Goal: Navigation & Orientation: Find specific page/section

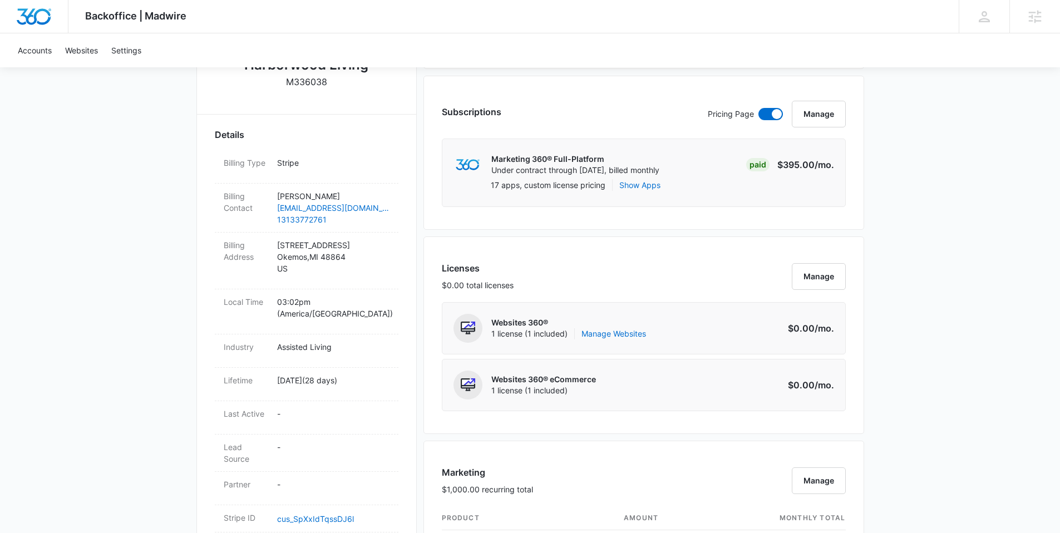
scroll to position [391, 0]
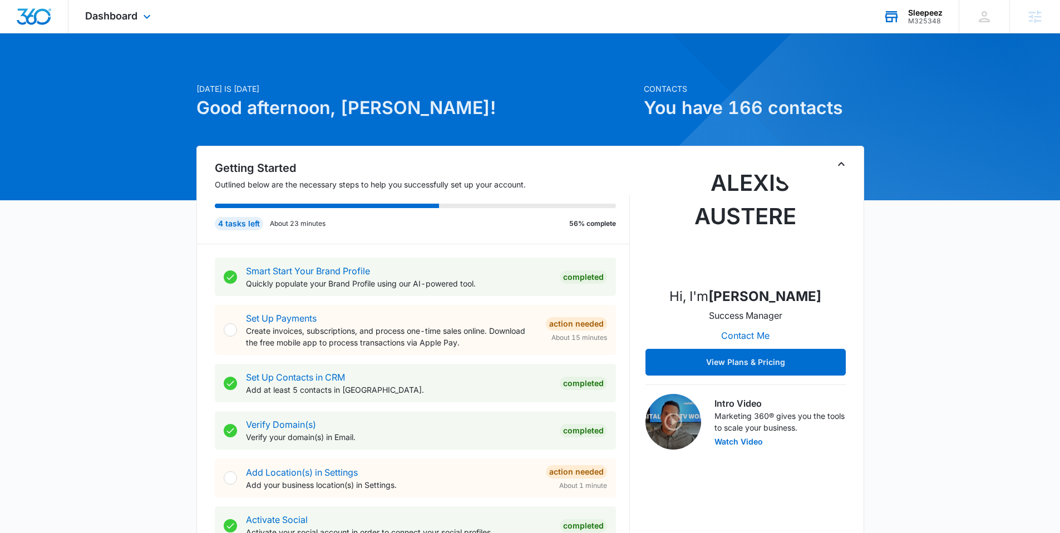
click at [947, 24] on div "Sleepeez M325348 Your Accounts View All" at bounding box center [913, 16] width 92 height 33
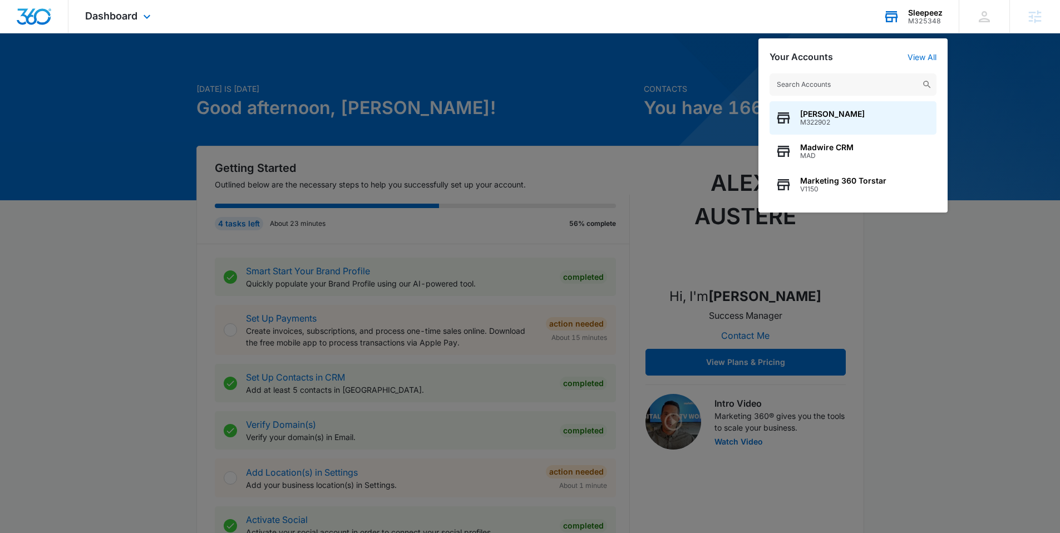
click at [862, 85] on input "text" at bounding box center [853, 84] width 167 height 22
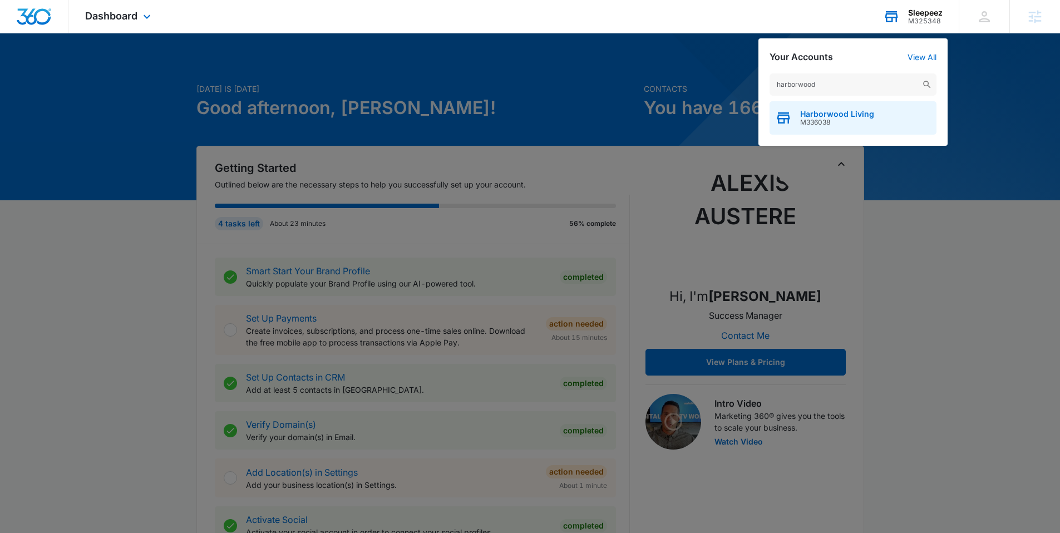
type input "harborwood"
click at [831, 111] on span "Harborwood Living" at bounding box center [837, 114] width 74 height 9
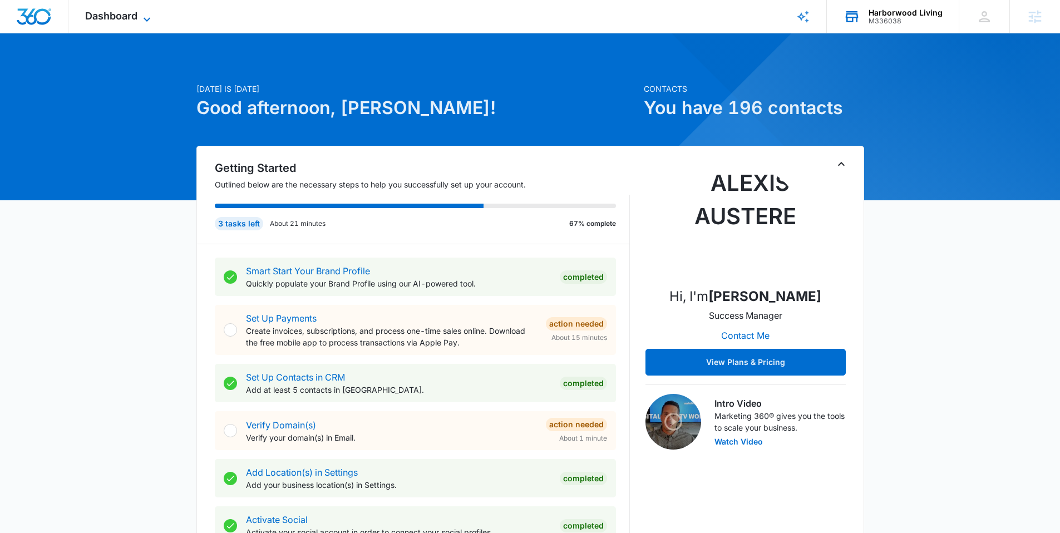
click at [131, 14] on span "Dashboard" at bounding box center [111, 16] width 52 height 12
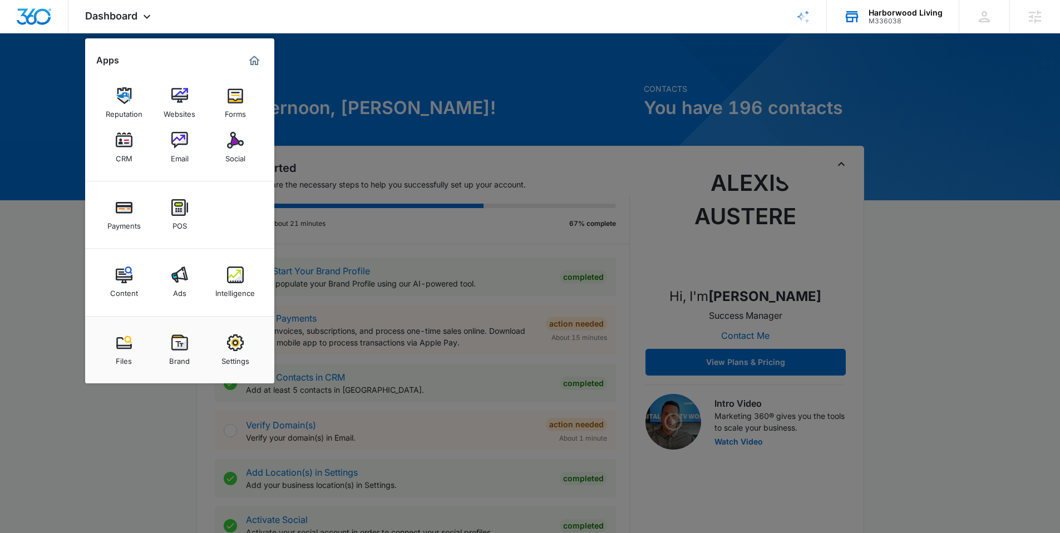
click at [391, 71] on div at bounding box center [530, 266] width 1060 height 533
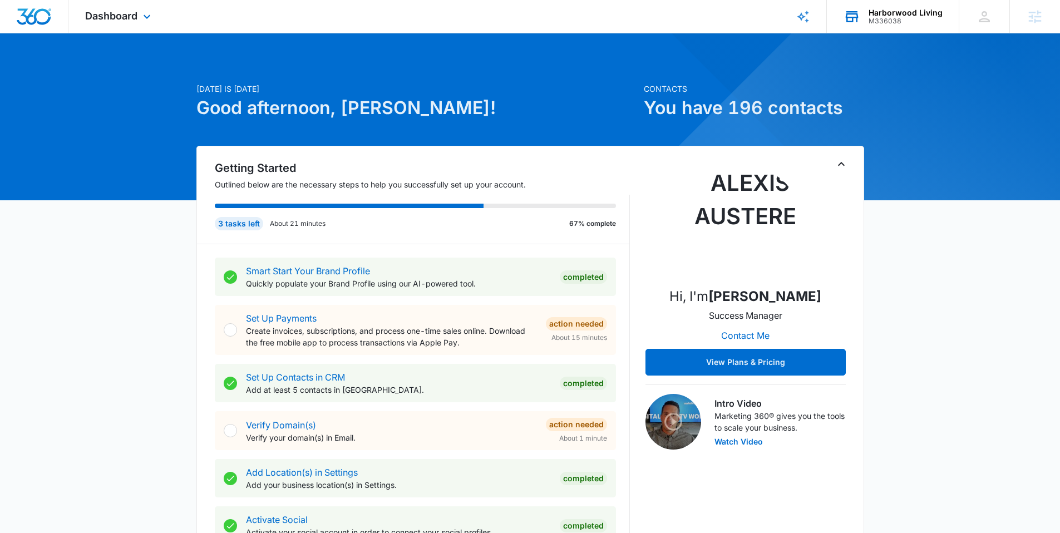
click at [147, 23] on div "Dashboard Apps Reputation Websites Forms CRM Email Social Payments POS Content …" at bounding box center [119, 16] width 102 height 33
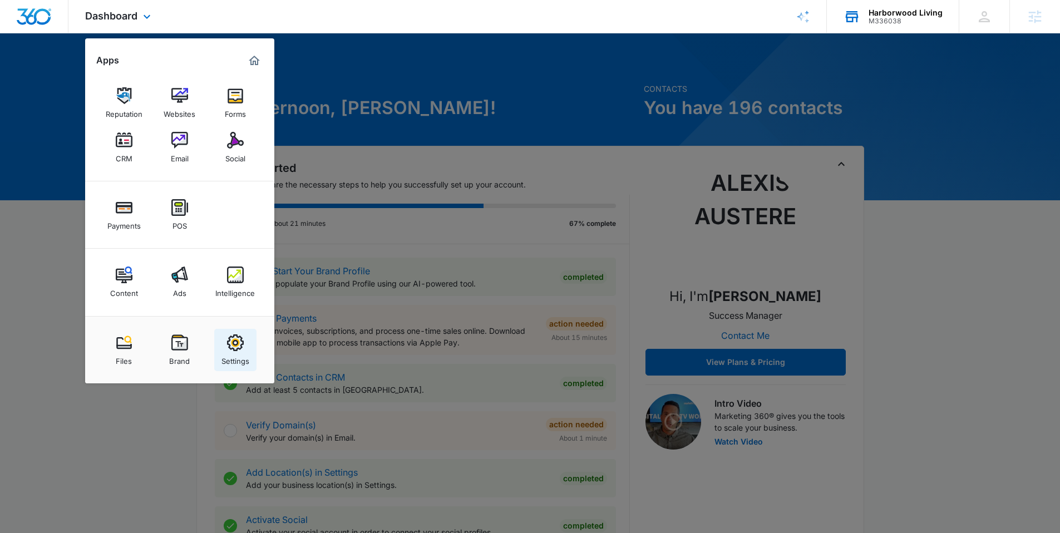
click at [236, 353] on div "Settings" at bounding box center [236, 358] width 28 height 14
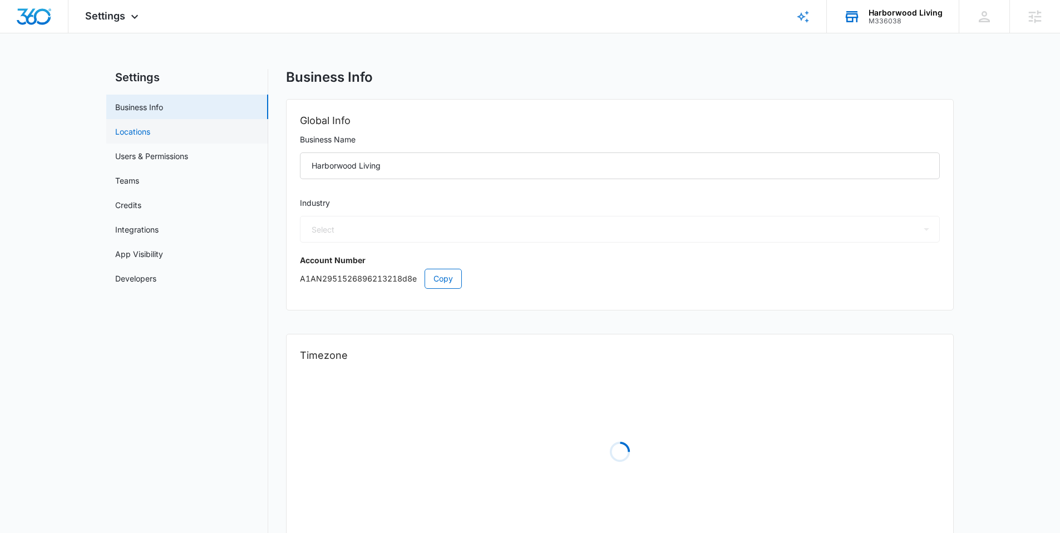
select select "20"
select select "US"
select select "America/Detroit"
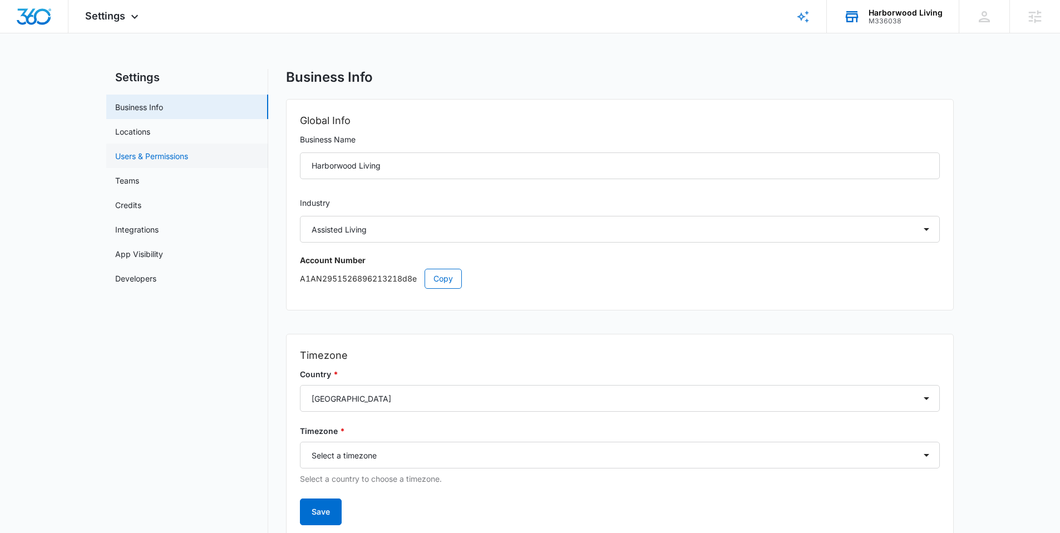
click at [179, 162] on link "Users & Permissions" at bounding box center [151, 156] width 73 height 12
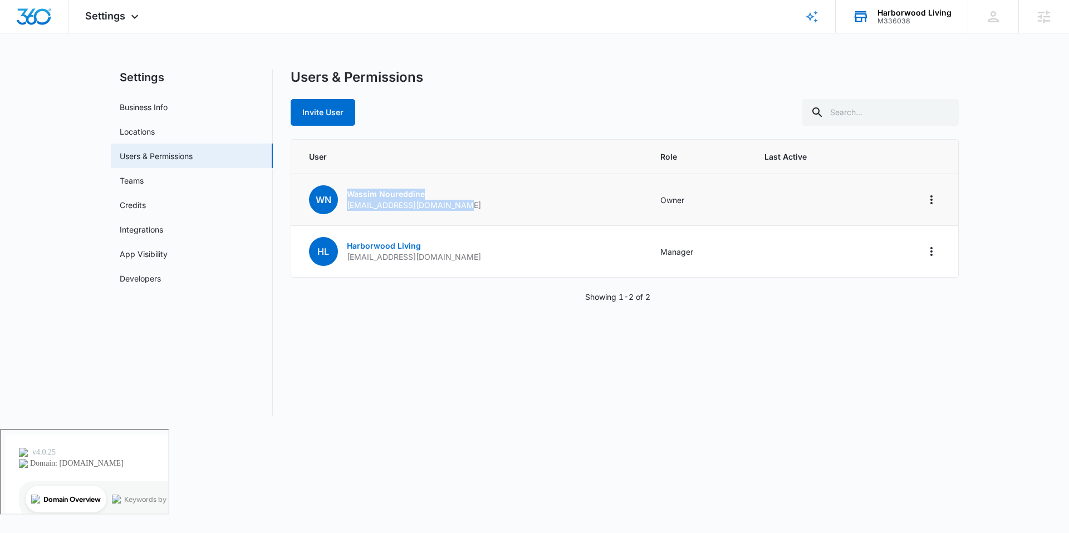
drag, startPoint x: 461, startPoint y: 208, endPoint x: 339, endPoint y: 210, distance: 122.5
click at [339, 210] on td "WN Wassim Noureddine wassimnoureddine@gmail.com" at bounding box center [469, 200] width 356 height 52
click at [448, 319] on div "Users & Permissions Invite User User Role Last Active WN Wassim Noureddine wass…" at bounding box center [625, 242] width 668 height 347
drag, startPoint x: 477, startPoint y: 210, endPoint x: 344, endPoint y: 203, distance: 133.2
click at [344, 203] on td "WN Wassim Noureddine wassimnoureddine@gmail.com" at bounding box center [469, 200] width 356 height 52
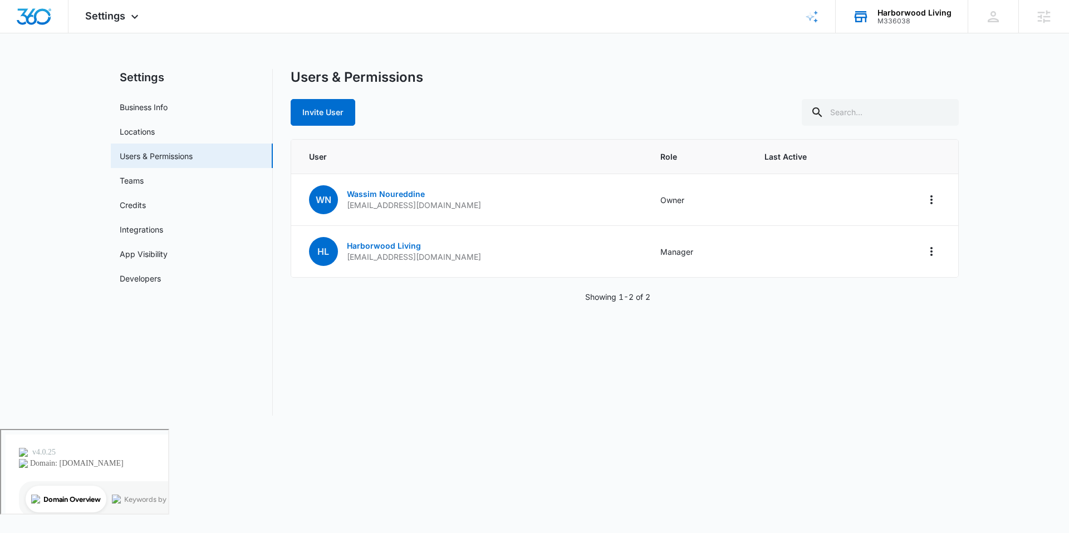
click at [527, 365] on div "Users & Permissions Invite User User Role Last Active WN Wassim Noureddine wass…" at bounding box center [625, 242] width 668 height 347
click at [109, 10] on span "Settings" at bounding box center [105, 16] width 40 height 12
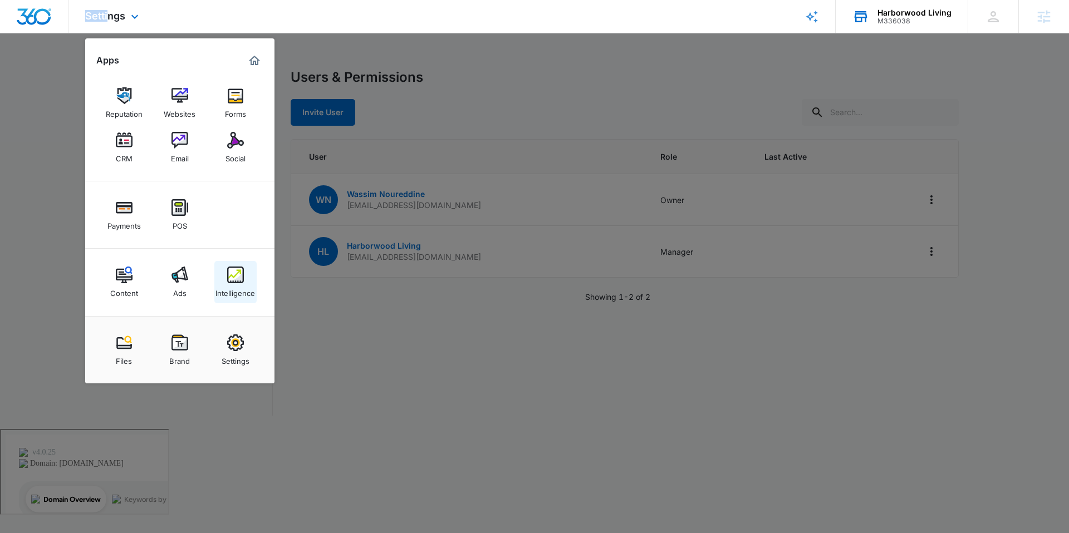
click at [224, 287] on div "Intelligence" at bounding box center [235, 290] width 40 height 14
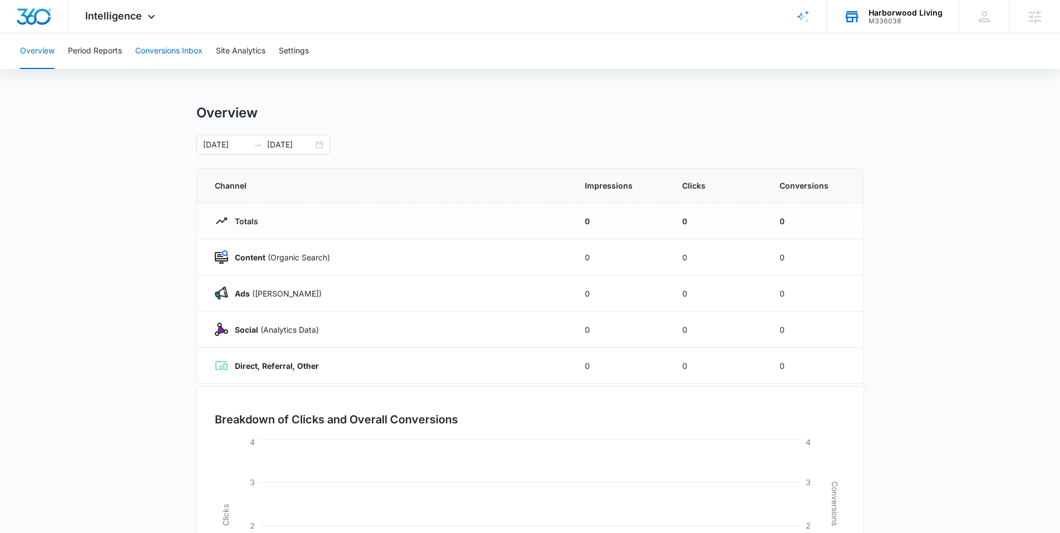
click at [177, 53] on button "Conversions Inbox" at bounding box center [168, 51] width 67 height 36
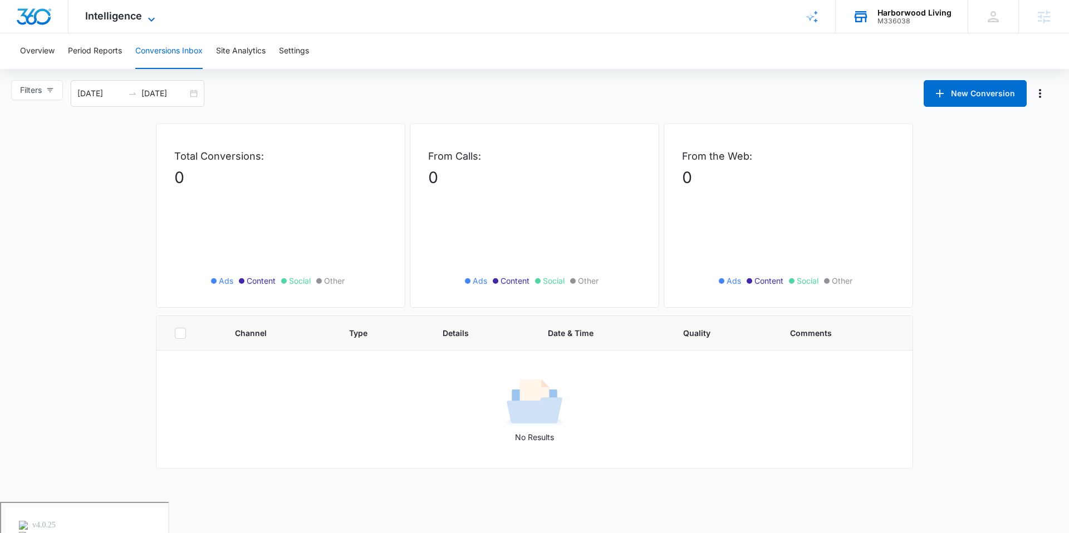
click at [146, 22] on icon at bounding box center [151, 19] width 13 height 13
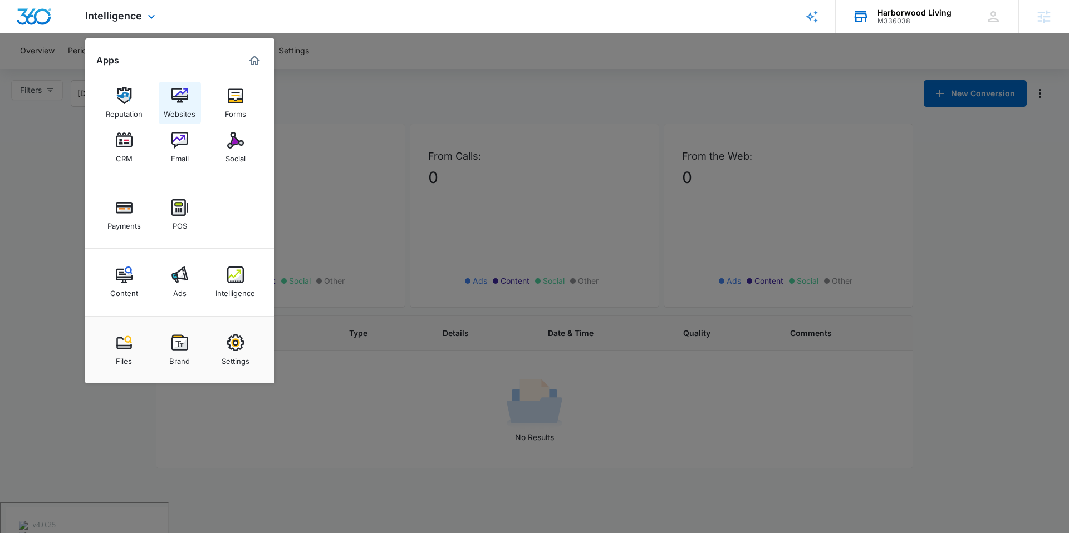
click at [174, 117] on div "Websites" at bounding box center [180, 111] width 32 height 14
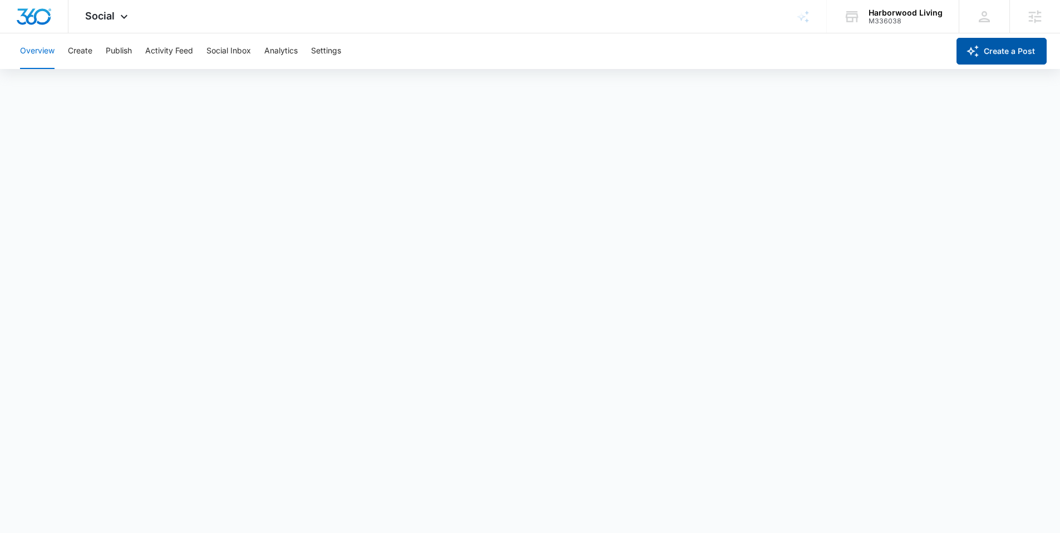
click at [1004, 52] on button "Create a Post" at bounding box center [1002, 51] width 90 height 27
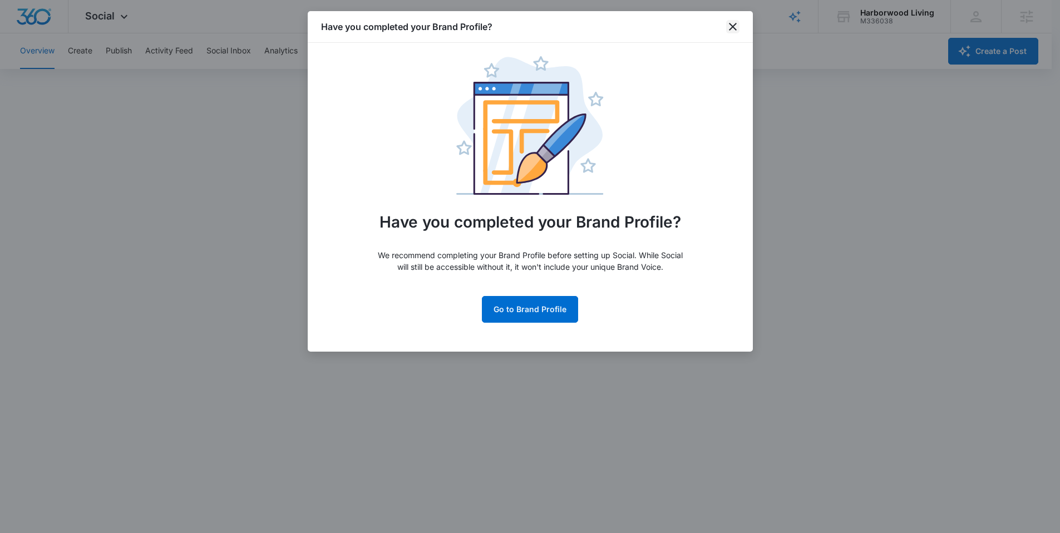
click at [731, 29] on icon "close" at bounding box center [732, 26] width 13 height 13
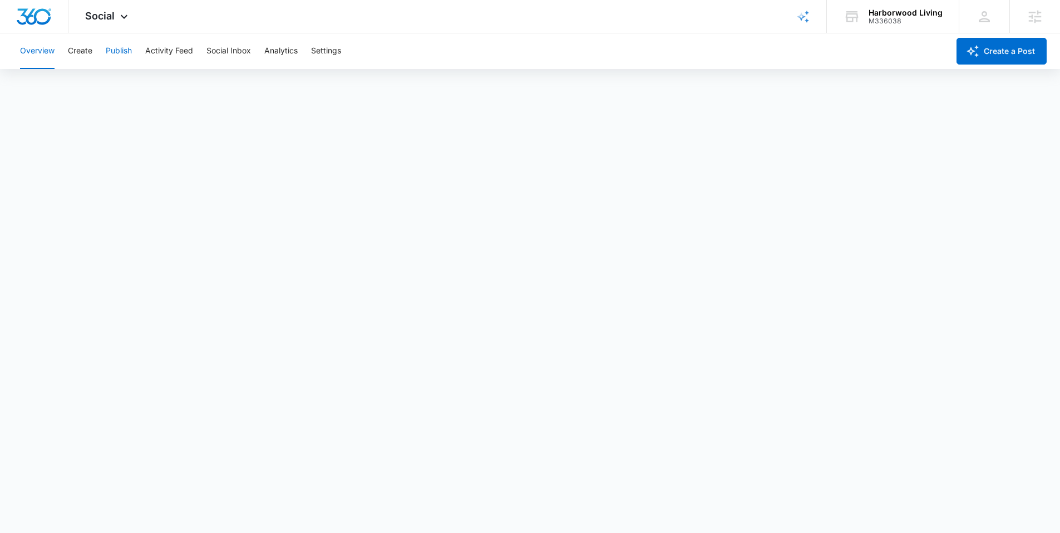
click at [130, 59] on button "Publish" at bounding box center [119, 51] width 26 height 36
click at [86, 14] on span "Social" at bounding box center [99, 16] width 29 height 12
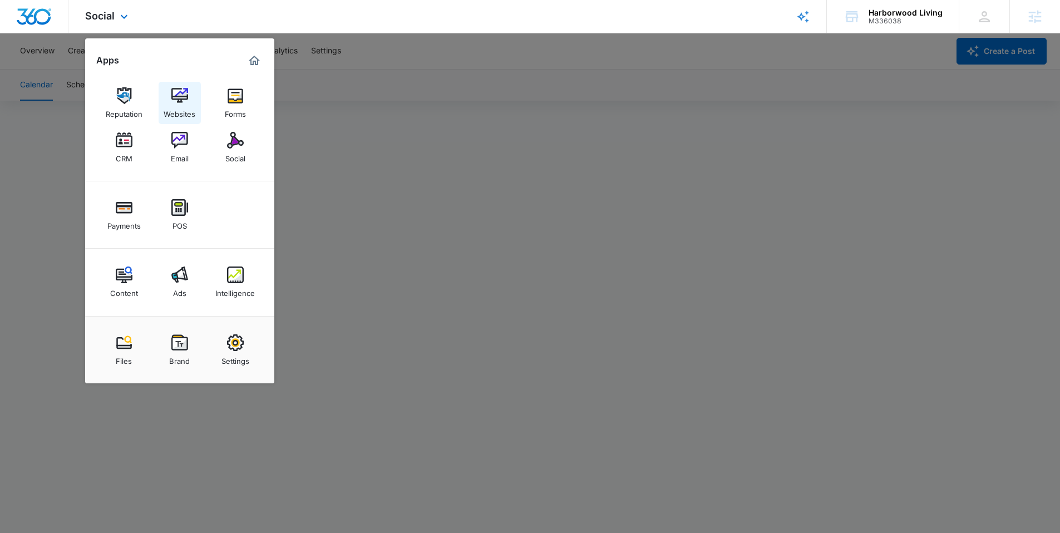
click at [178, 116] on div "Websites" at bounding box center [180, 111] width 32 height 14
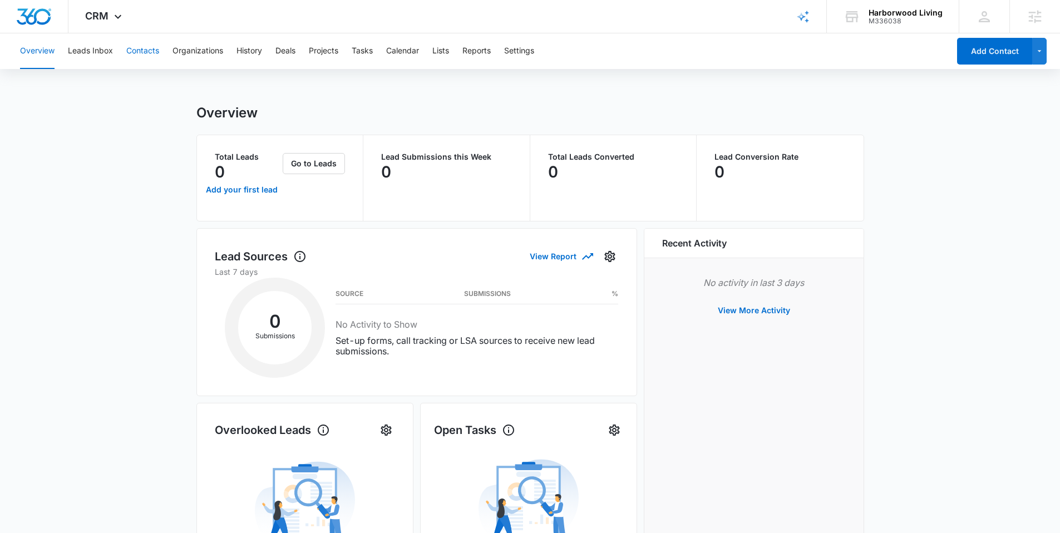
click at [141, 51] on button "Contacts" at bounding box center [142, 51] width 33 height 36
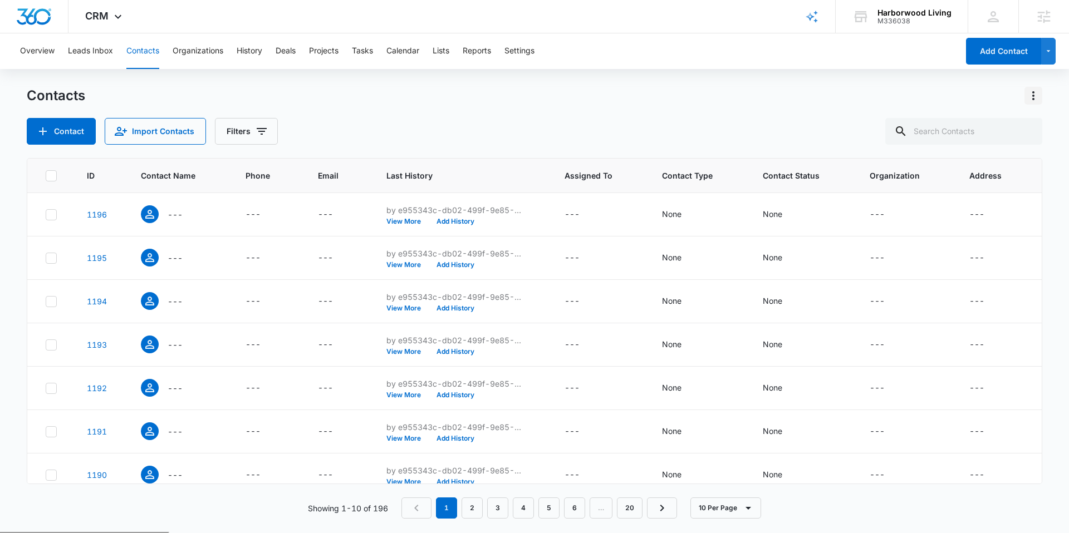
click at [1032, 91] on icon "Actions" at bounding box center [1032, 95] width 13 height 13
click at [602, 118] on div "Contact Import Contacts Filters" at bounding box center [534, 131] width 1015 height 27
click at [112, 18] on icon at bounding box center [117, 19] width 13 height 13
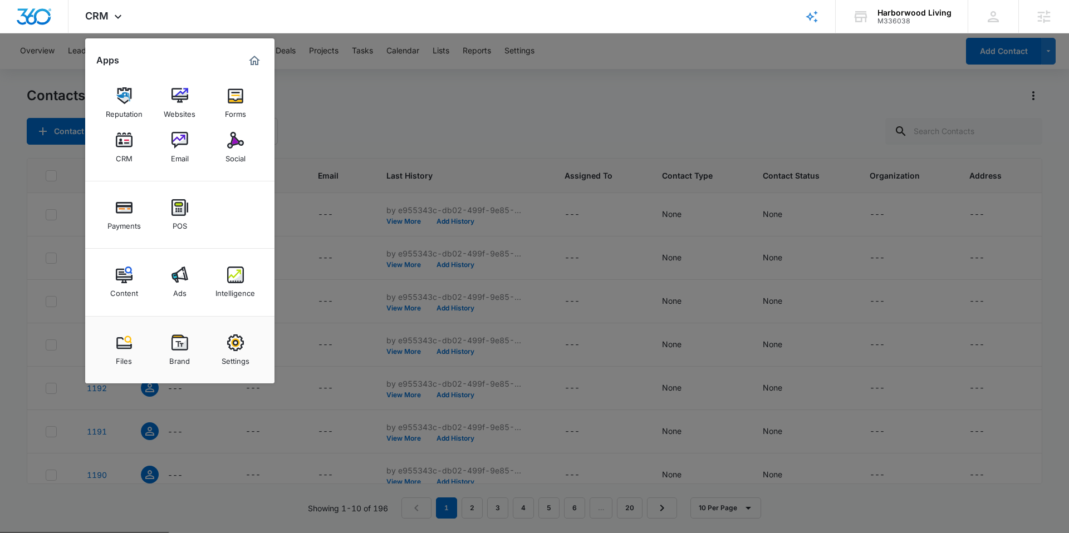
click at [381, 129] on div at bounding box center [534, 266] width 1069 height 533
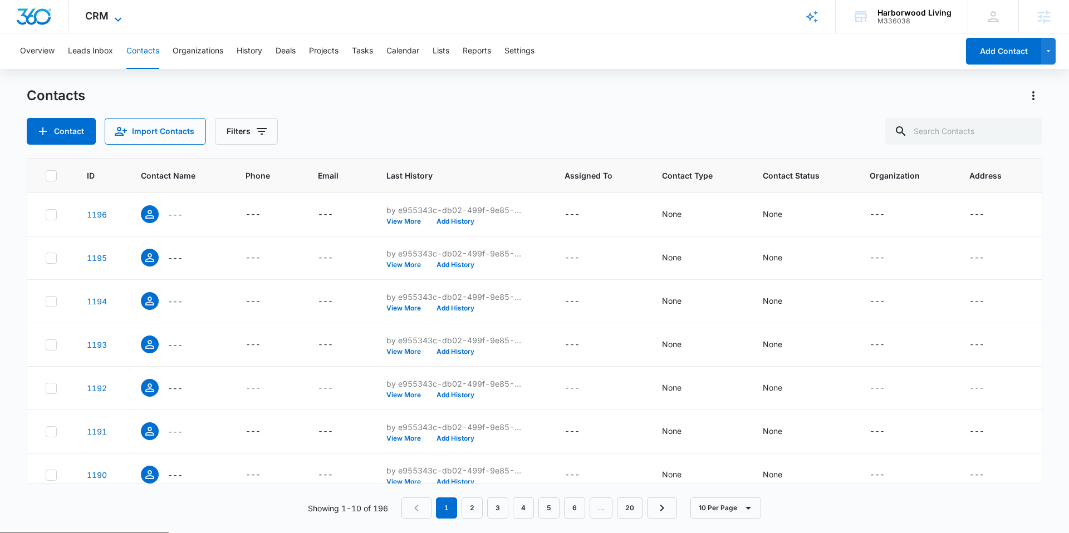
click at [106, 18] on span "CRM" at bounding box center [96, 16] width 23 height 12
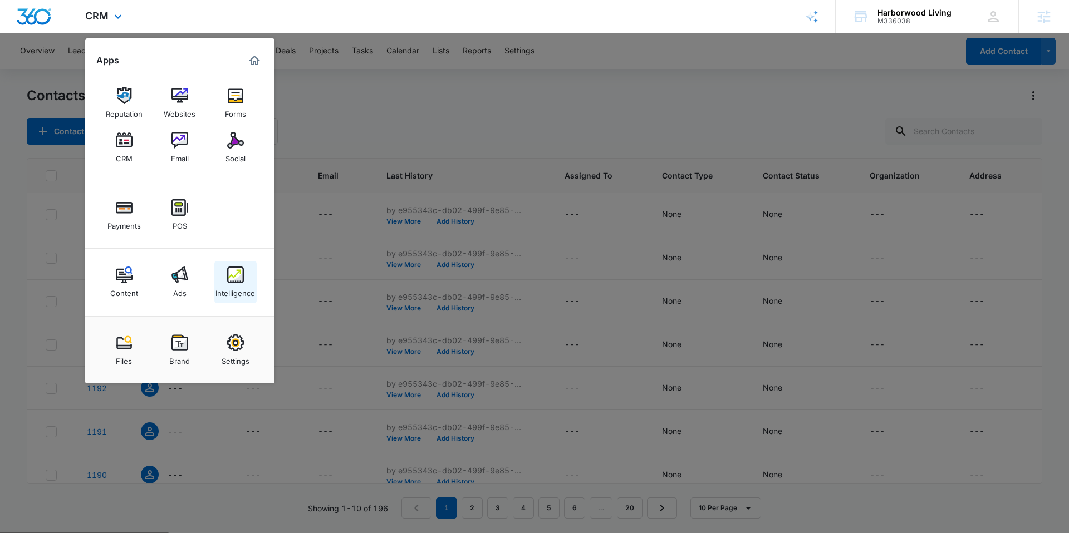
click at [224, 283] on div "Intelligence" at bounding box center [235, 290] width 40 height 14
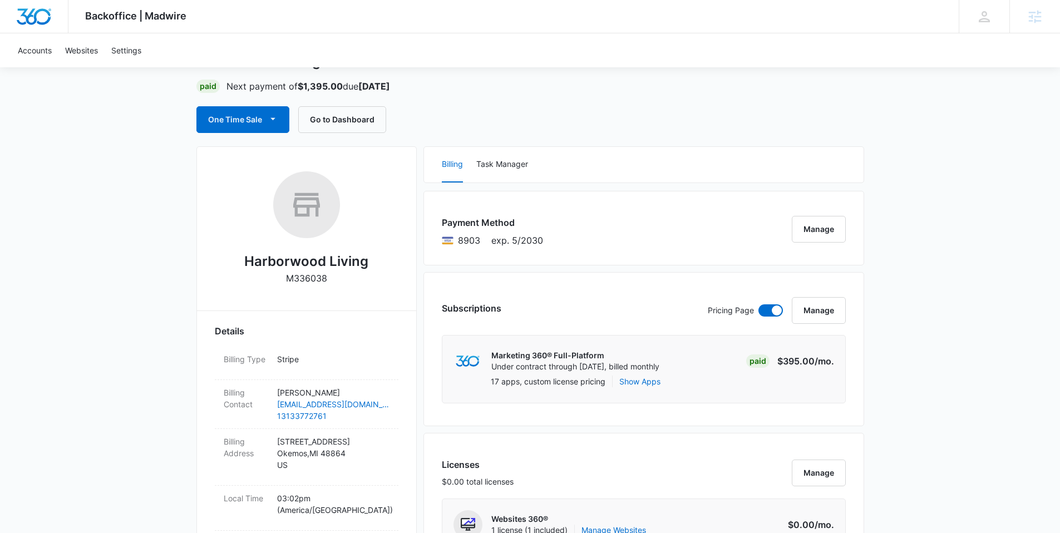
scroll to position [12, 0]
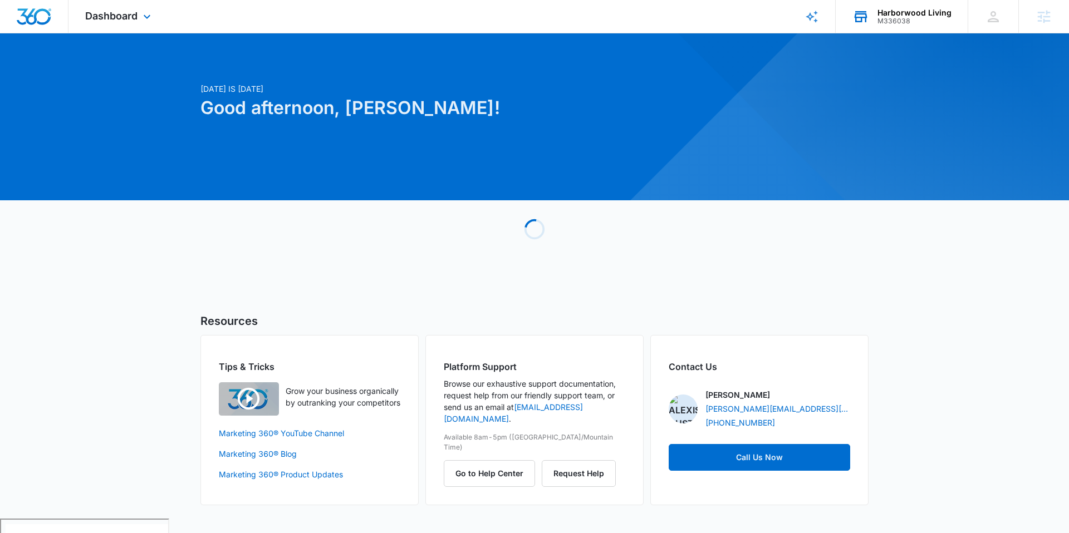
click at [933, 16] on div "Harborwood Living" at bounding box center [914, 12] width 74 height 9
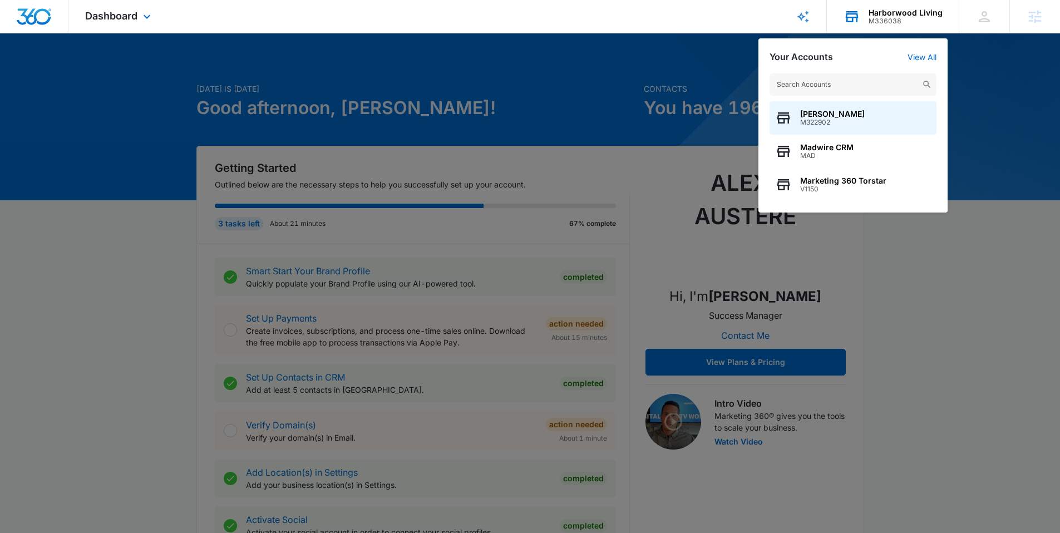
click at [870, 85] on input "text" at bounding box center [853, 84] width 167 height 22
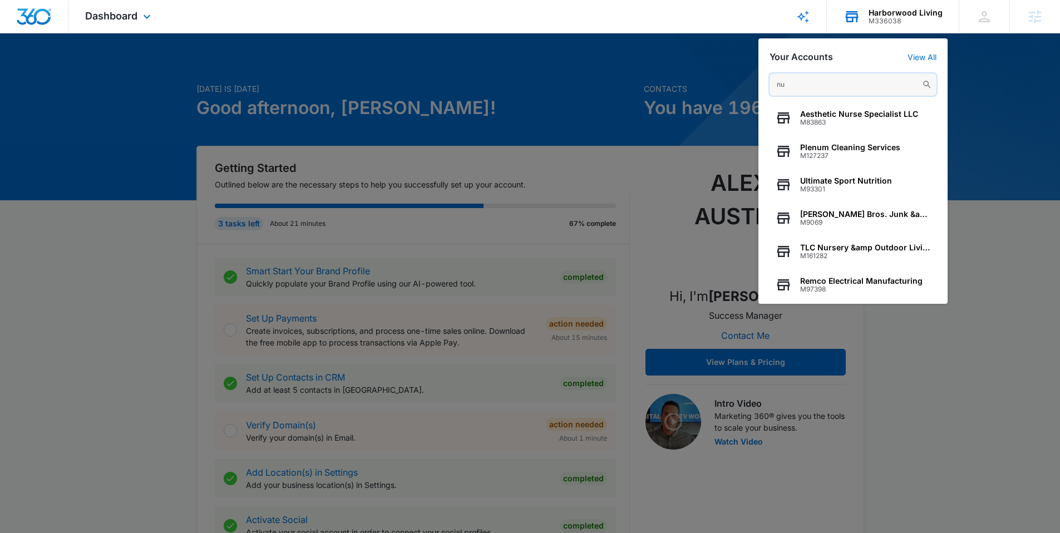
click at [817, 79] on input "nu" at bounding box center [853, 84] width 167 height 22
click at [847, 83] on input "nu" at bounding box center [853, 84] width 167 height 22
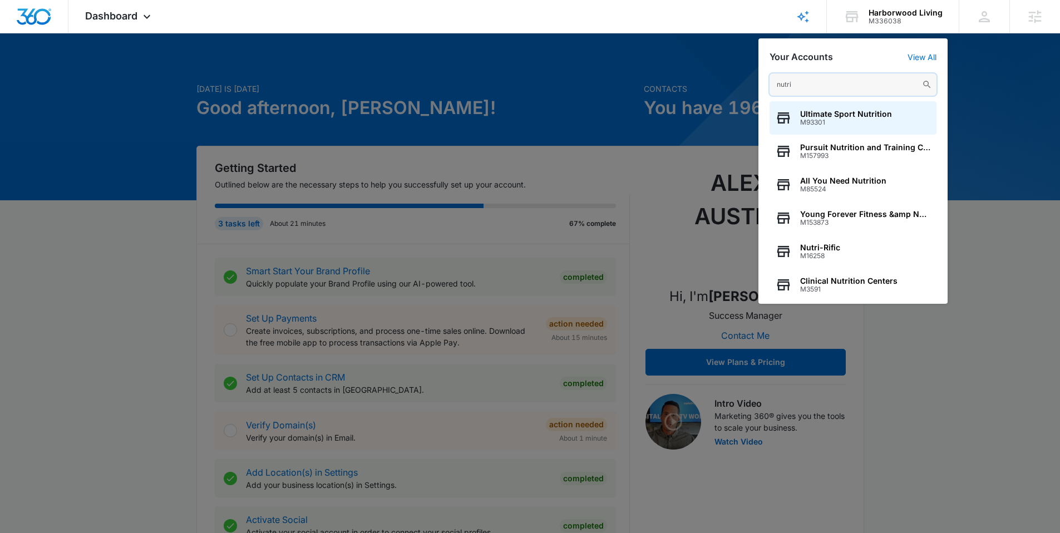
type input "nutri"
